Goal: Navigation & Orientation: Find specific page/section

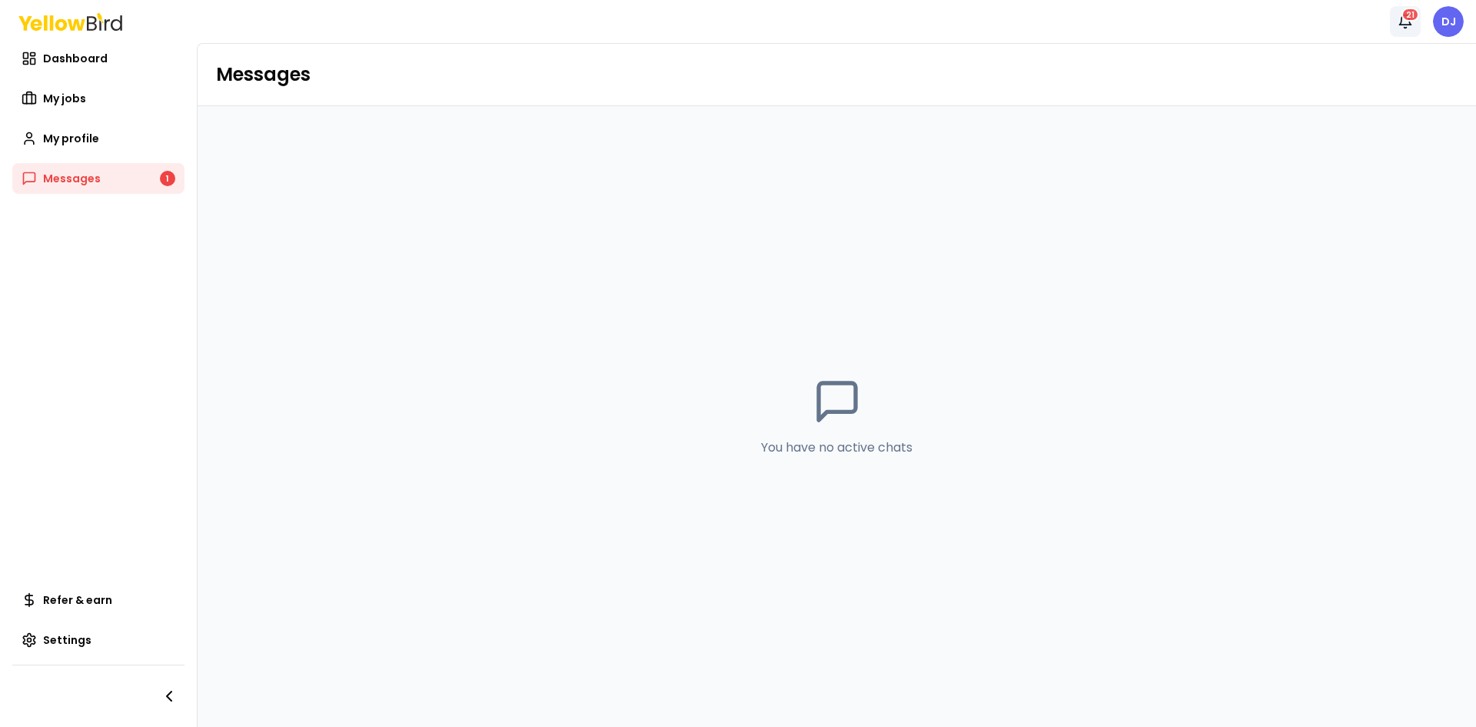
click at [1405, 19] on div "21" at bounding box center [1411, 15] width 18 height 14
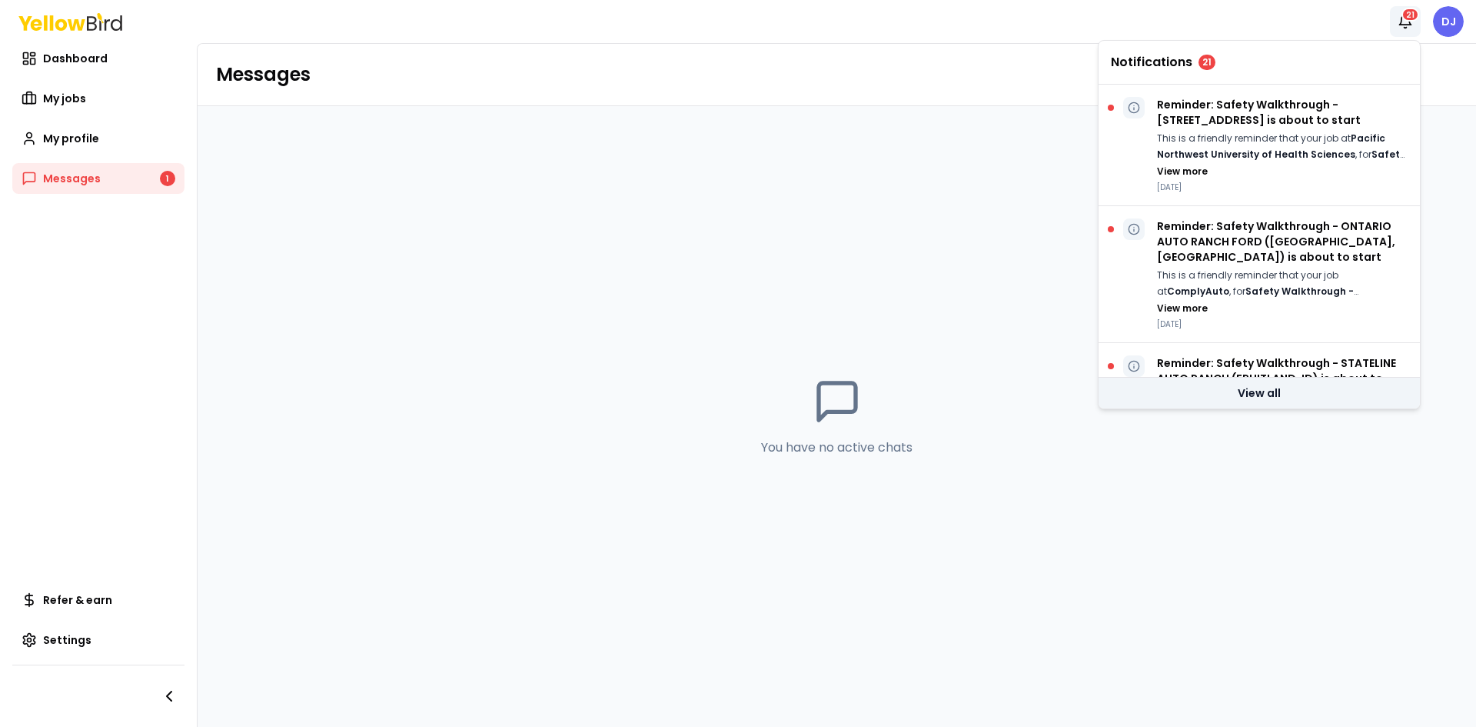
click at [1269, 393] on link "View all" at bounding box center [1259, 393] width 321 height 31
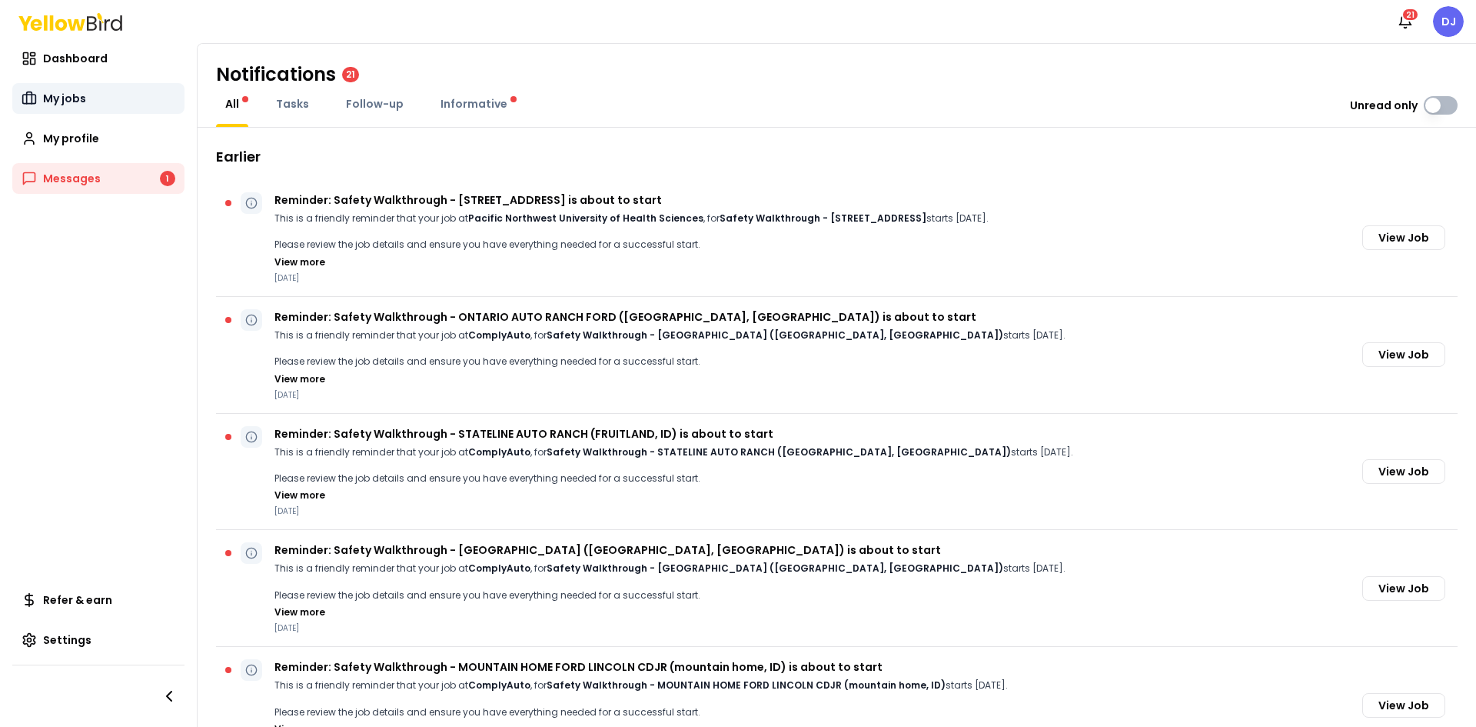
click at [71, 102] on span "My jobs" at bounding box center [64, 98] width 43 height 15
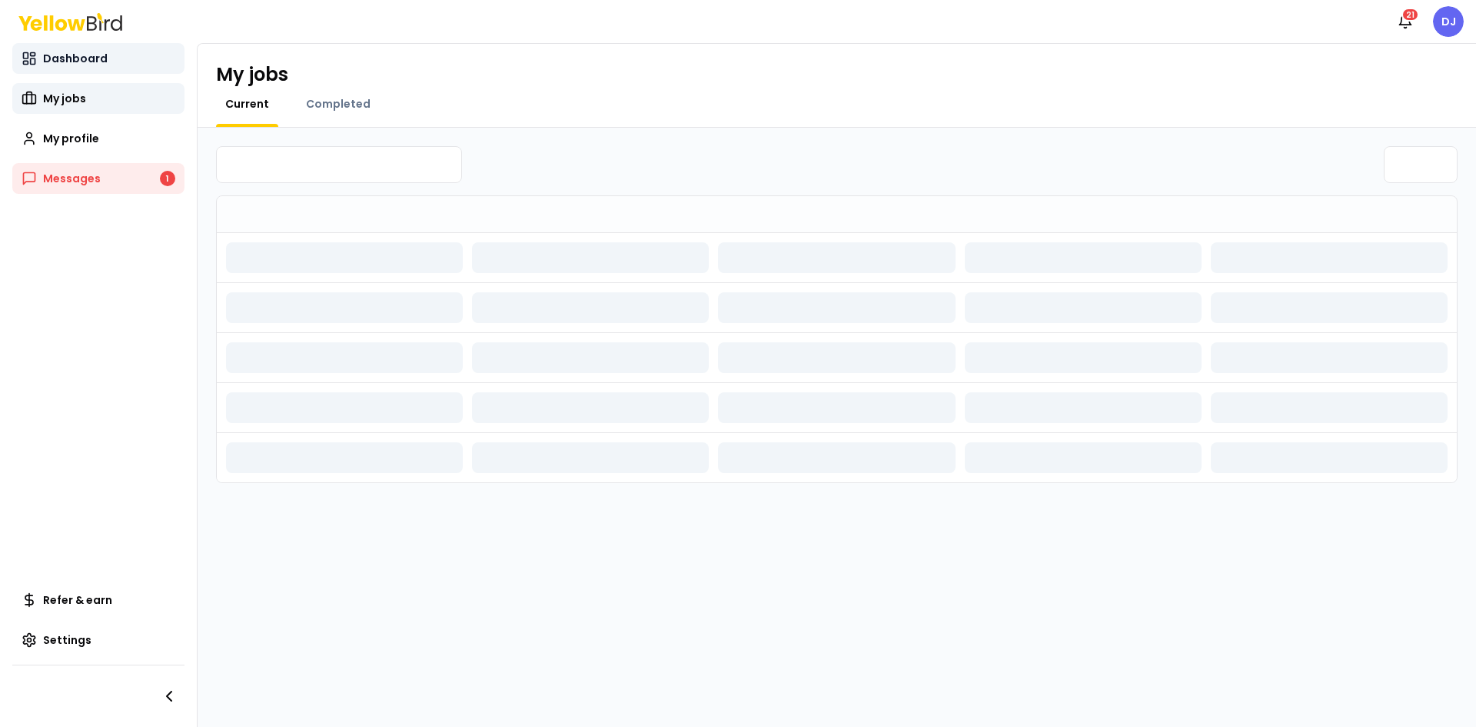
click at [75, 58] on span "Dashboard" at bounding box center [75, 58] width 65 height 15
